Goal: Task Accomplishment & Management: Use online tool/utility

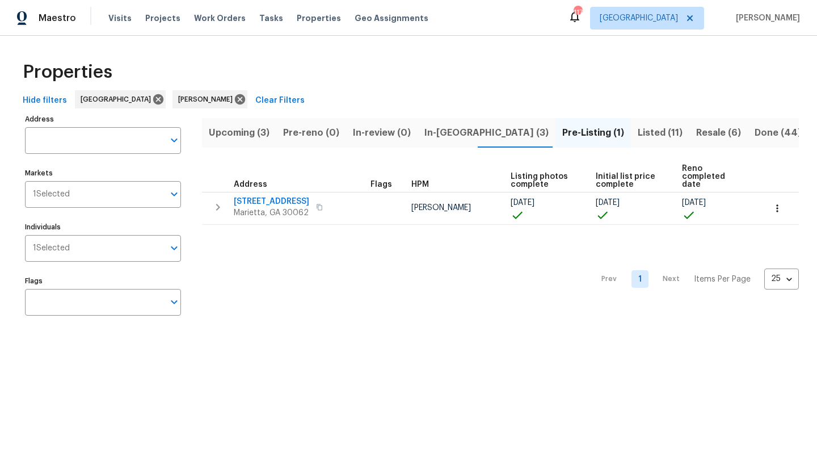
click at [453, 136] on span "In-[GEOGRAPHIC_DATA] (3)" at bounding box center [487, 133] width 124 height 16
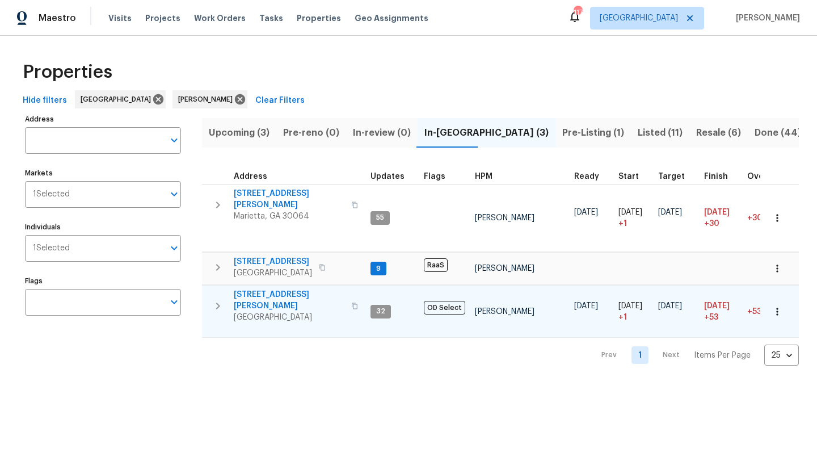
click at [261, 289] on span "[STREET_ADDRESS][PERSON_NAME]" at bounding box center [289, 300] width 111 height 23
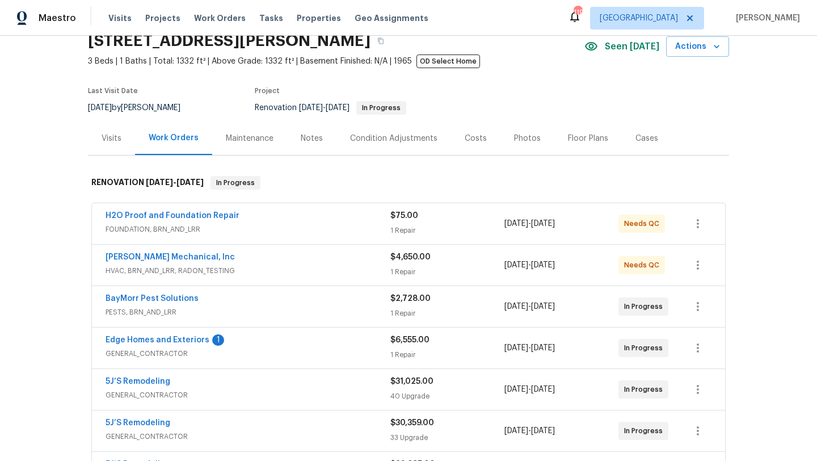
scroll to position [69, 0]
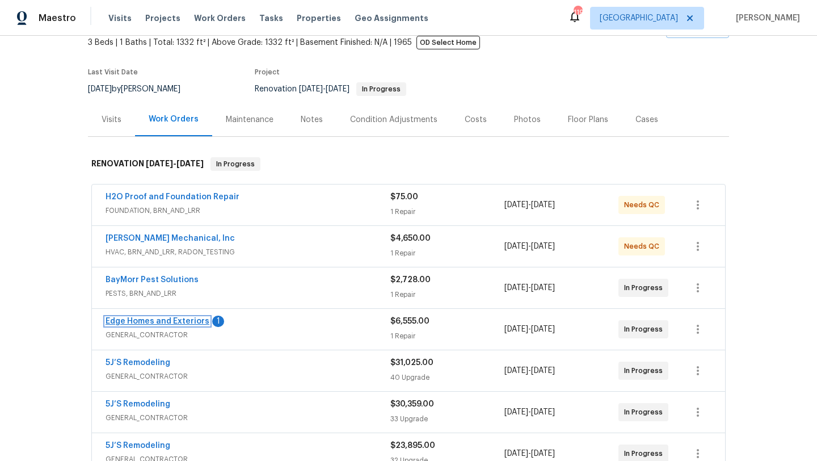
click at [157, 321] on link "Edge Homes and Exteriors" at bounding box center [158, 321] width 104 height 8
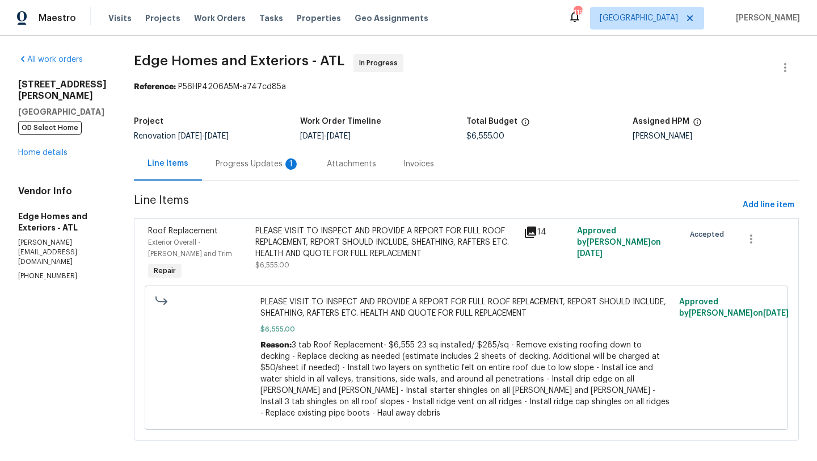
click at [243, 167] on div "Progress Updates 1" at bounding box center [258, 163] width 84 height 11
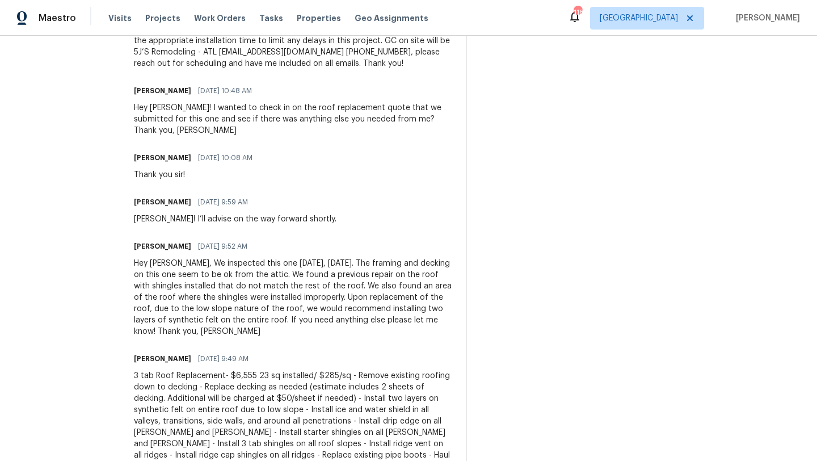
scroll to position [669, 0]
